Goal: Task Accomplishment & Management: Use online tool/utility

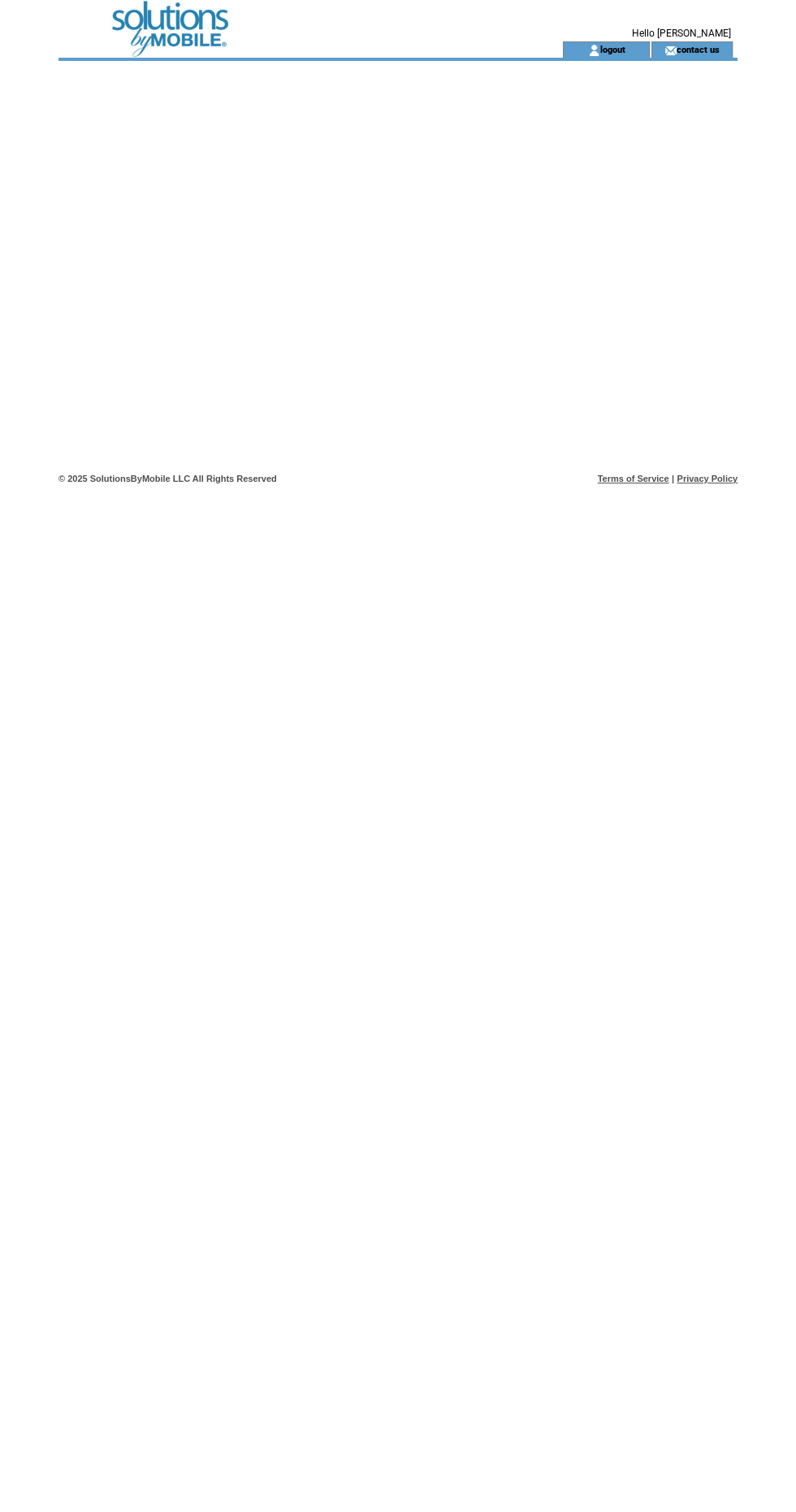
click at [174, 44] on td at bounding box center [281, 49] width 446 height 16
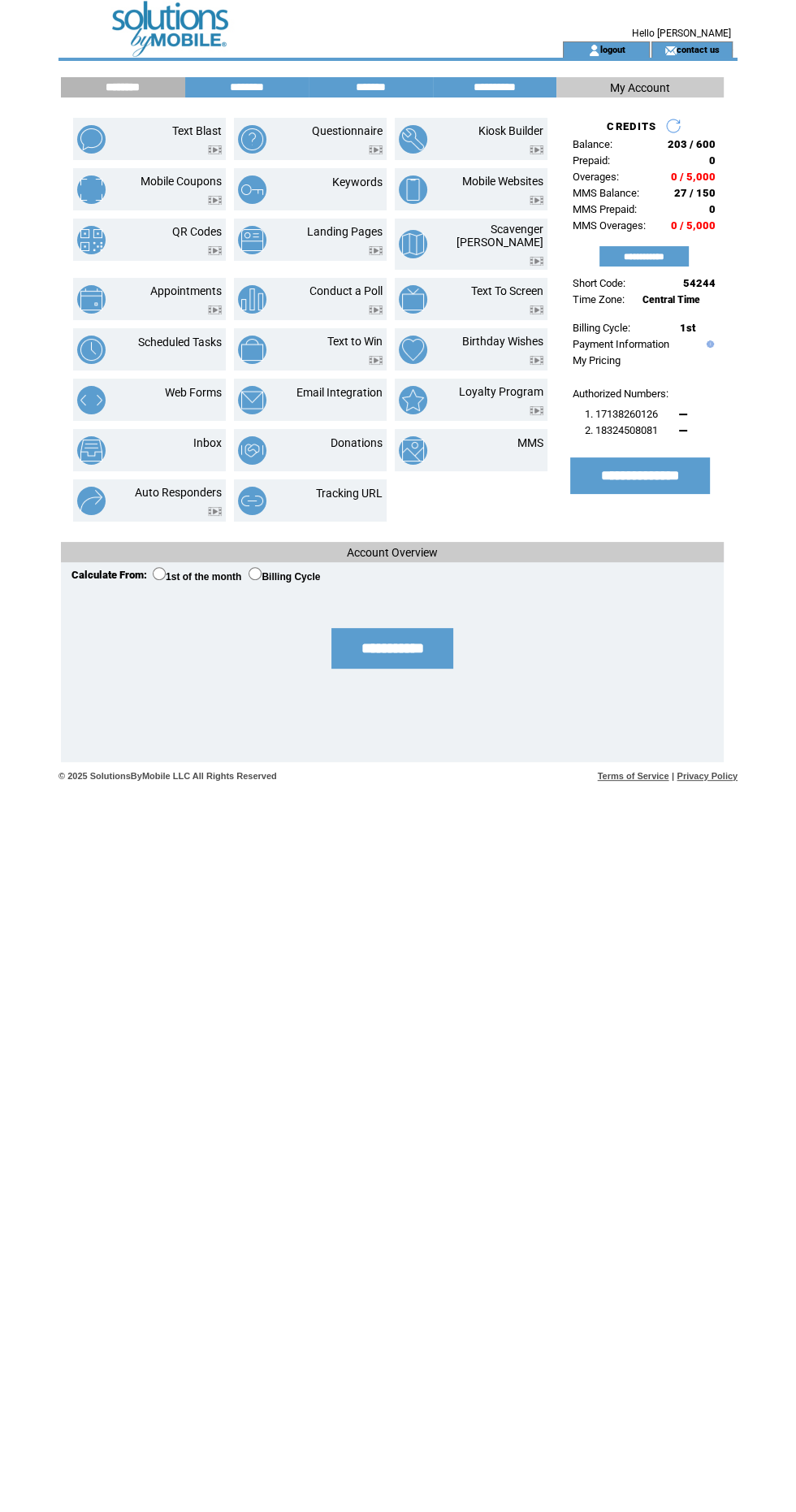
click at [190, 132] on link "Text Blast" at bounding box center [197, 130] width 50 height 13
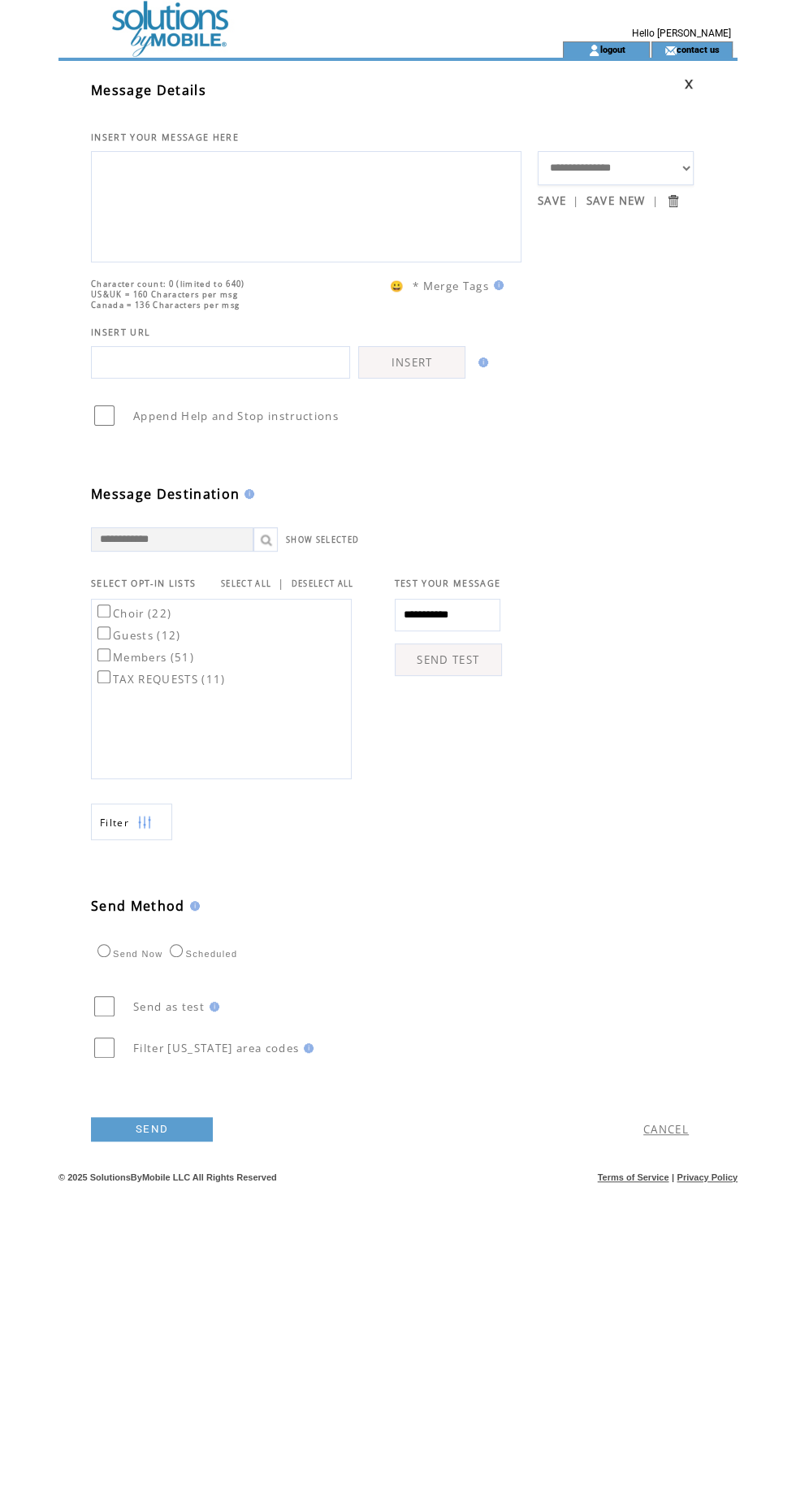
click at [318, 229] on textarea at bounding box center [306, 205] width 413 height 98
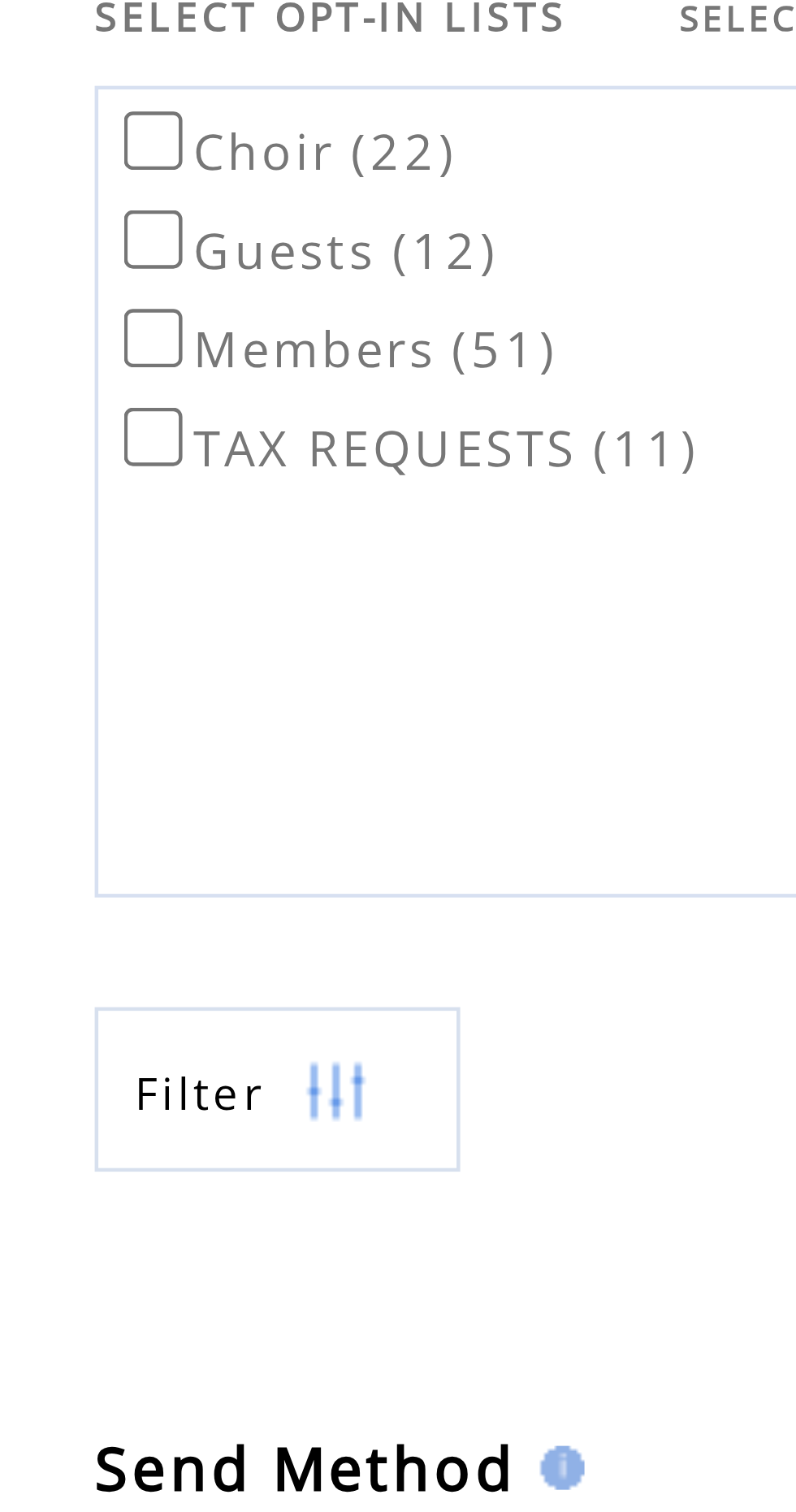
type textarea "**********"
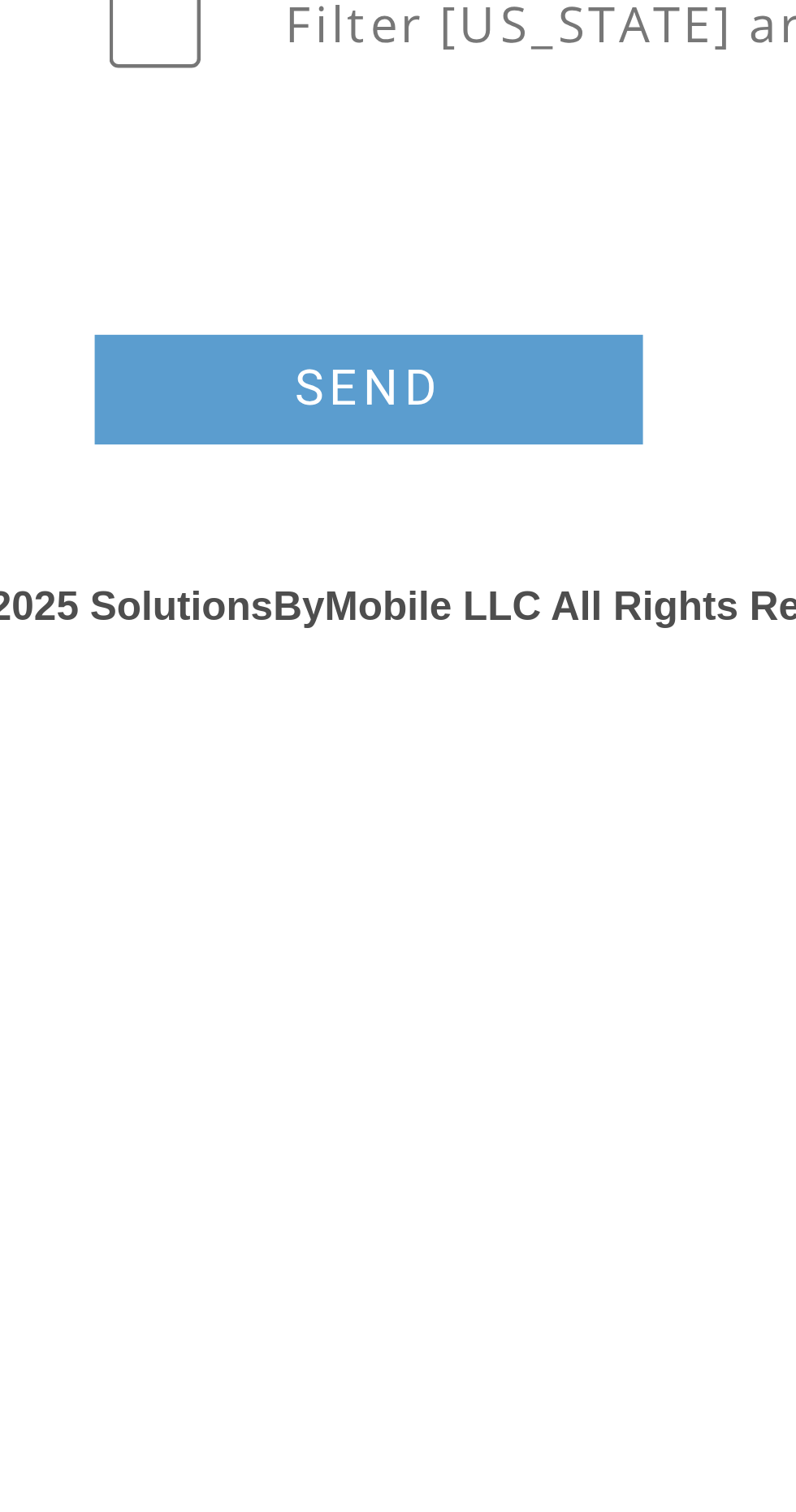
click at [170, 1142] on link "SEND" at bounding box center [152, 1130] width 122 height 24
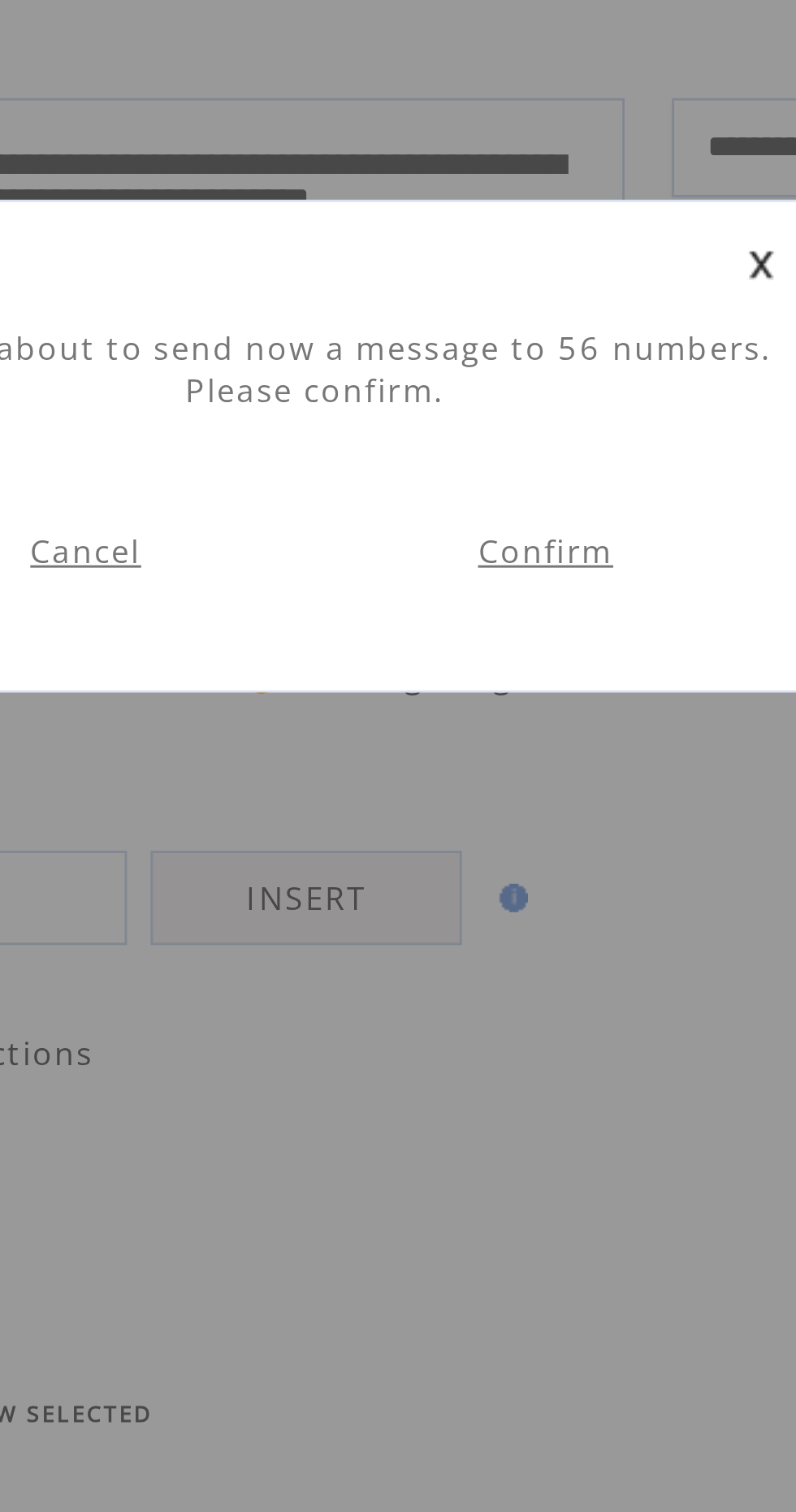
click at [512, 310] on link "Confirm" at bounding box center [494, 306] width 46 height 14
